Goal: Task Accomplishment & Management: Manage account settings

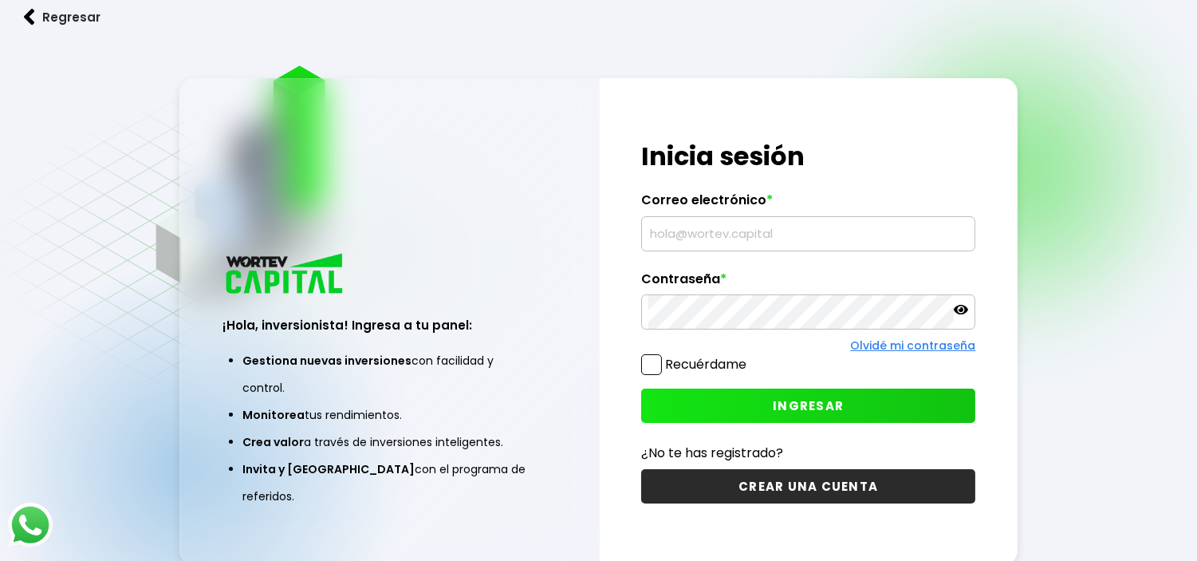
type input "wortev276@gmail.com"
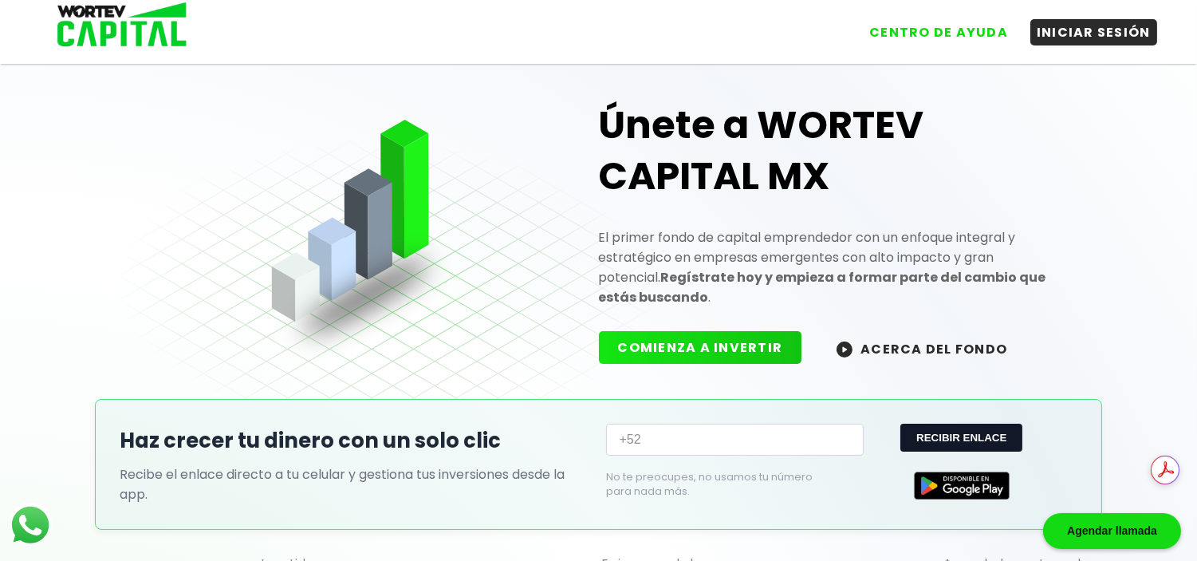
click at [1165, 163] on div "Únete a WORTEV CAPITAL MX El primer fondo de capital emprendedor con un enfoque…" at bounding box center [598, 520] width 1197 height 960
click at [1121, 35] on button "INICIAR SESIÓN" at bounding box center [1094, 29] width 127 height 26
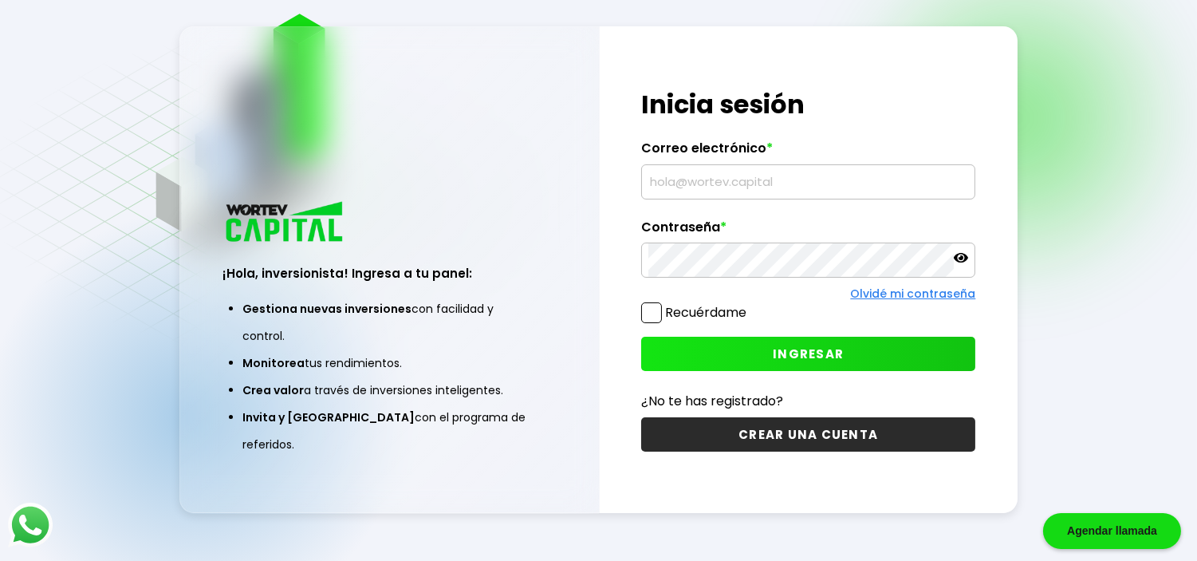
scroll to position [80, 0]
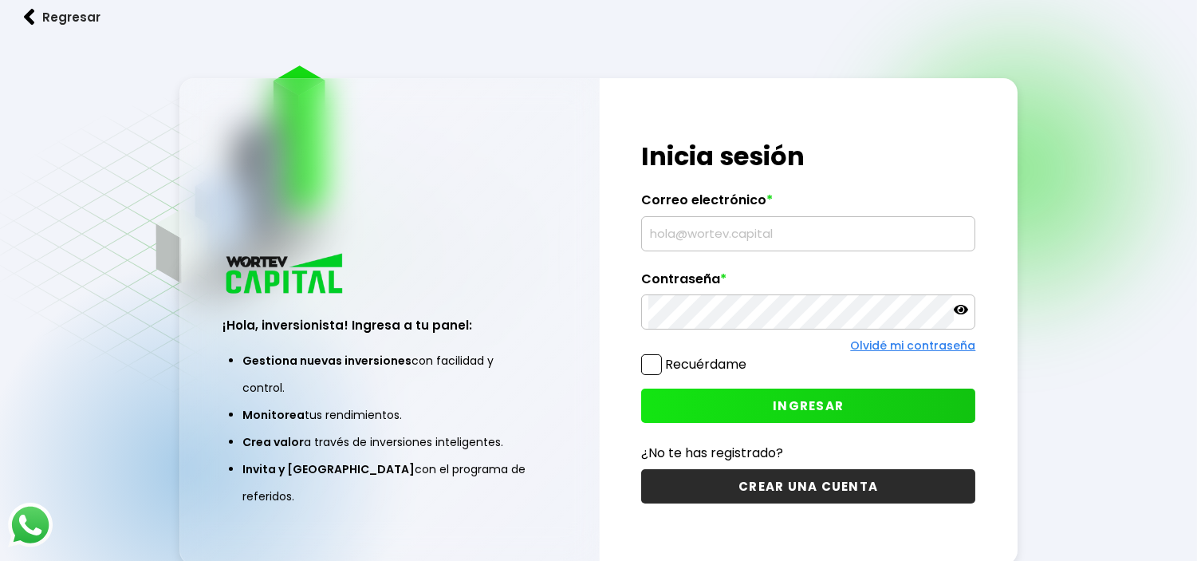
type input "[EMAIL_ADDRESS][DOMAIN_NAME]"
